Goal: Transaction & Acquisition: Purchase product/service

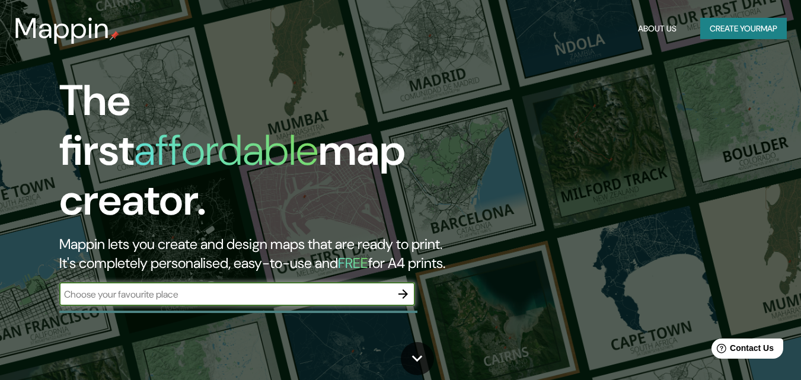
click at [309, 288] on input "text" at bounding box center [225, 295] width 332 height 14
type input "[GEOGRAPHIC_DATA][PERSON_NAME]"
click at [400, 287] on icon "button" at bounding box center [403, 294] width 14 height 14
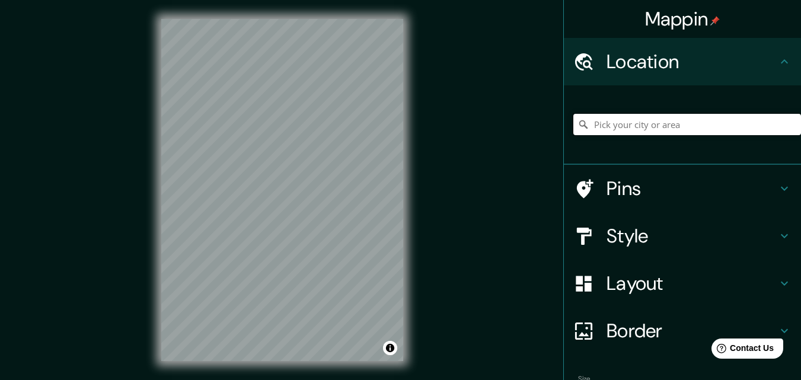
click at [651, 126] on input "Pick your city or area" at bounding box center [687, 124] width 228 height 21
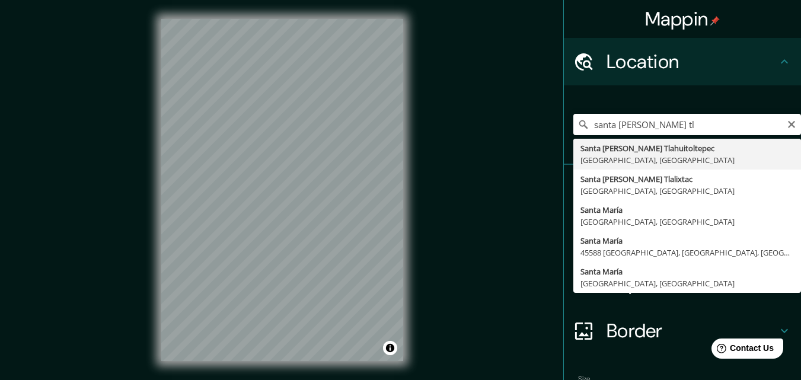
type input "Santa [PERSON_NAME] Tlahuitoltepec, [GEOGRAPHIC_DATA], [GEOGRAPHIC_DATA]"
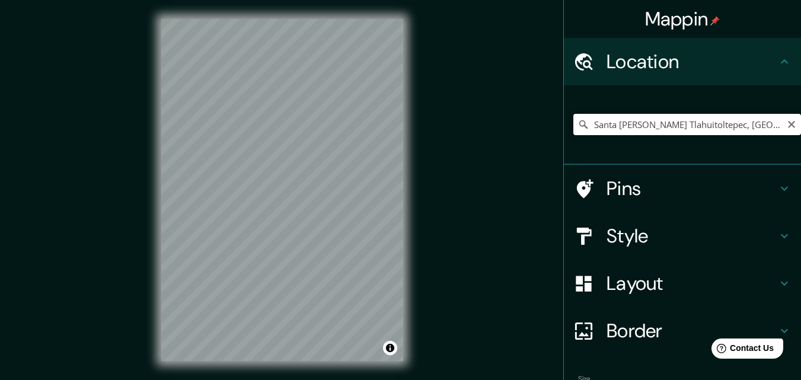
click at [753, 128] on input "Santa [PERSON_NAME] Tlahuitoltepec, [GEOGRAPHIC_DATA], [GEOGRAPHIC_DATA]" at bounding box center [687, 124] width 228 height 21
click at [579, 126] on icon at bounding box center [583, 124] width 8 height 8
click at [602, 122] on input "Santa [PERSON_NAME] Tlahuitoltepec, [GEOGRAPHIC_DATA], [GEOGRAPHIC_DATA]" at bounding box center [687, 124] width 228 height 21
click at [723, 128] on input "Santa [PERSON_NAME] Tlahuitoltepec, [GEOGRAPHIC_DATA], [GEOGRAPHIC_DATA]" at bounding box center [687, 124] width 228 height 21
click at [633, 131] on input "Santa [PERSON_NAME] Tlahuitoltepec, [GEOGRAPHIC_DATA], [GEOGRAPHIC_DATA]" at bounding box center [687, 124] width 228 height 21
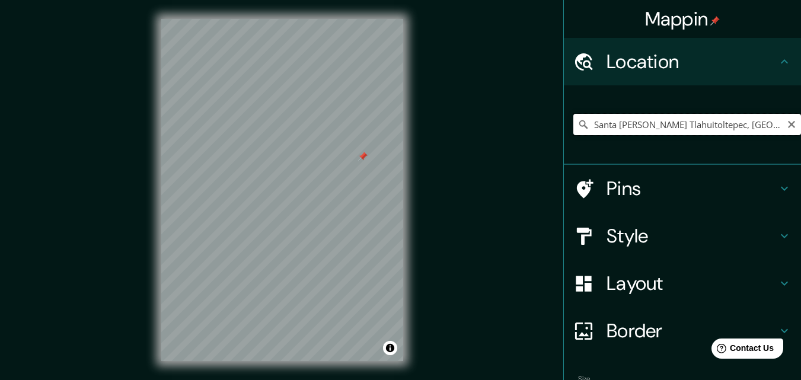
click at [711, 128] on input "Santa [PERSON_NAME] Tlahuitoltepec, [GEOGRAPHIC_DATA], [GEOGRAPHIC_DATA]" at bounding box center [687, 124] width 228 height 21
drag, startPoint x: 705, startPoint y: 132, endPoint x: 504, endPoint y: 137, distance: 201.0
click at [504, 137] on div "Mappin Location [GEOGRAPHIC_DATA][PERSON_NAME], [GEOGRAPHIC_DATA], [GEOGRAPHIC_…" at bounding box center [400, 199] width 801 height 399
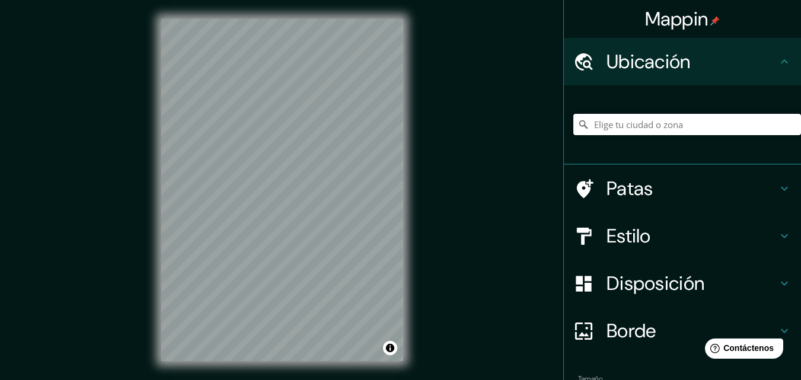
click at [631, 122] on input "Elige tu ciudad o zona" at bounding box center [687, 124] width 228 height 21
type input "Santa [PERSON_NAME], [GEOGRAPHIC_DATA], [GEOGRAPHIC_DATA]"
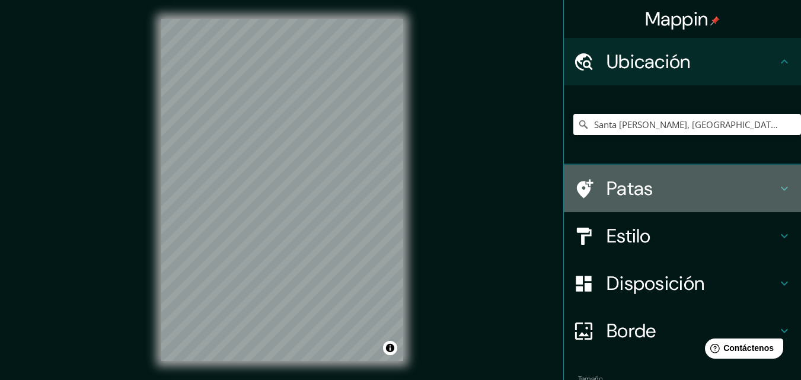
click at [777, 183] on icon at bounding box center [784, 188] width 14 height 14
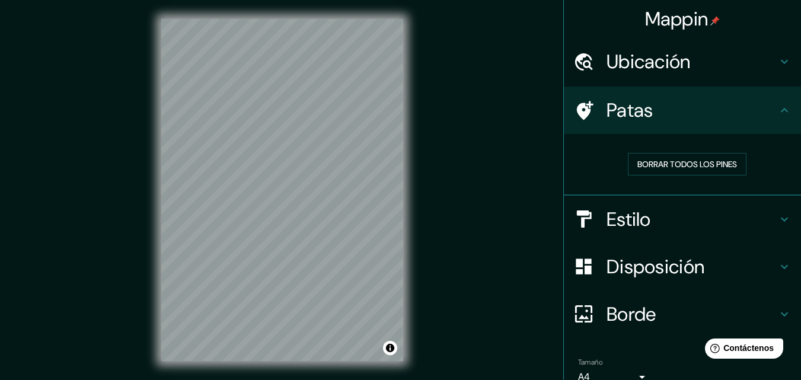
click at [765, 120] on h4 "Patas" at bounding box center [692, 110] width 171 height 24
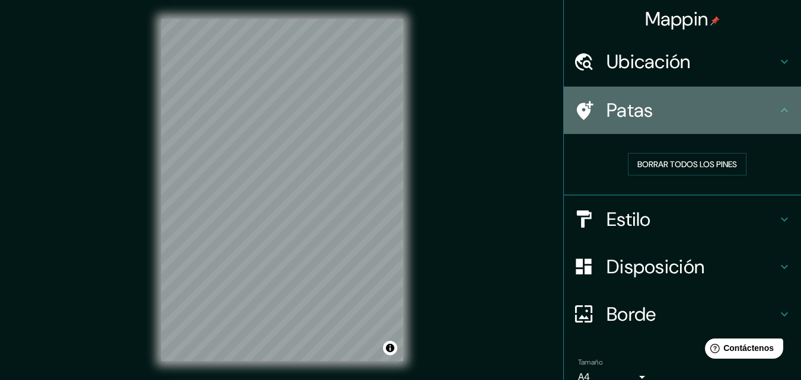
click at [777, 108] on icon at bounding box center [784, 110] width 14 height 14
click at [777, 110] on icon at bounding box center [784, 110] width 14 height 14
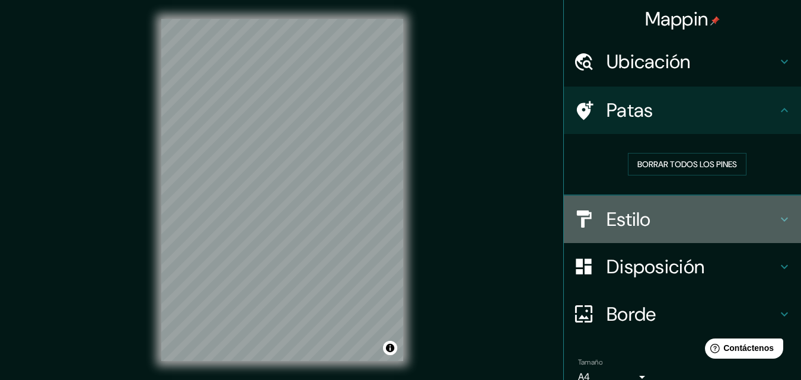
click at [777, 218] on icon at bounding box center [784, 219] width 14 height 14
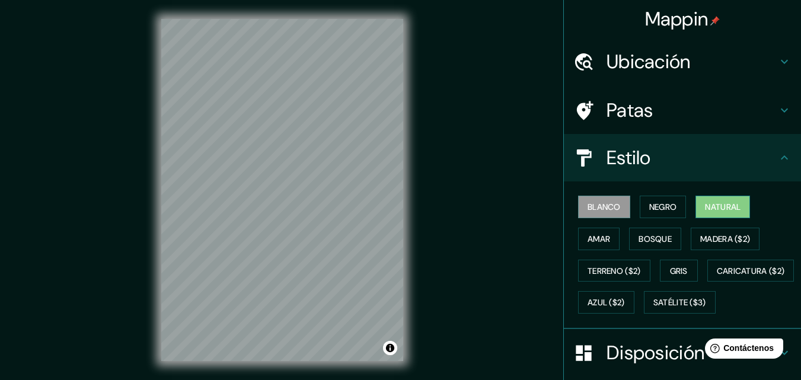
click at [725, 207] on font "Natural" at bounding box center [723, 207] width 36 height 11
click at [724, 203] on font "Natural" at bounding box center [723, 207] width 36 height 11
click at [665, 210] on font "Negro" at bounding box center [663, 207] width 28 height 11
